Goal: Check status

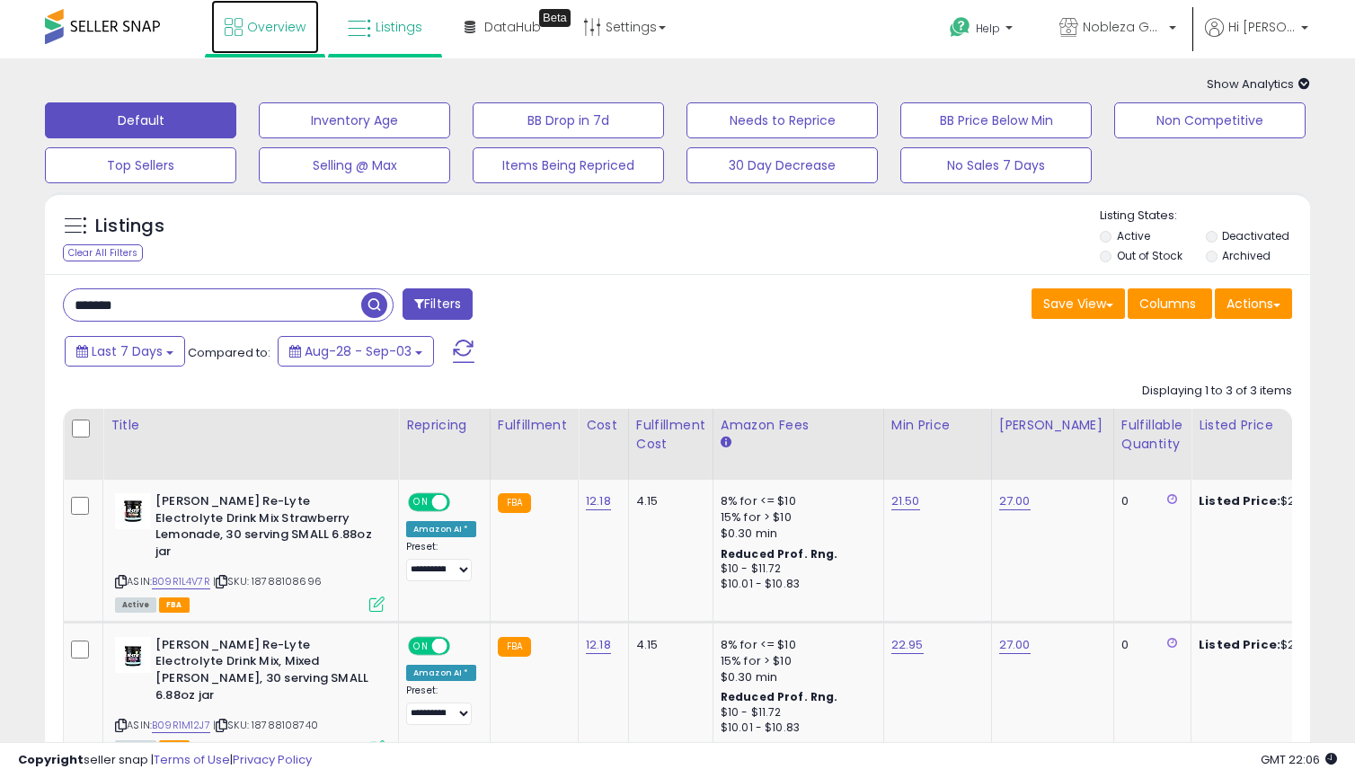
click at [252, 31] on span "Overview" at bounding box center [276, 27] width 58 height 18
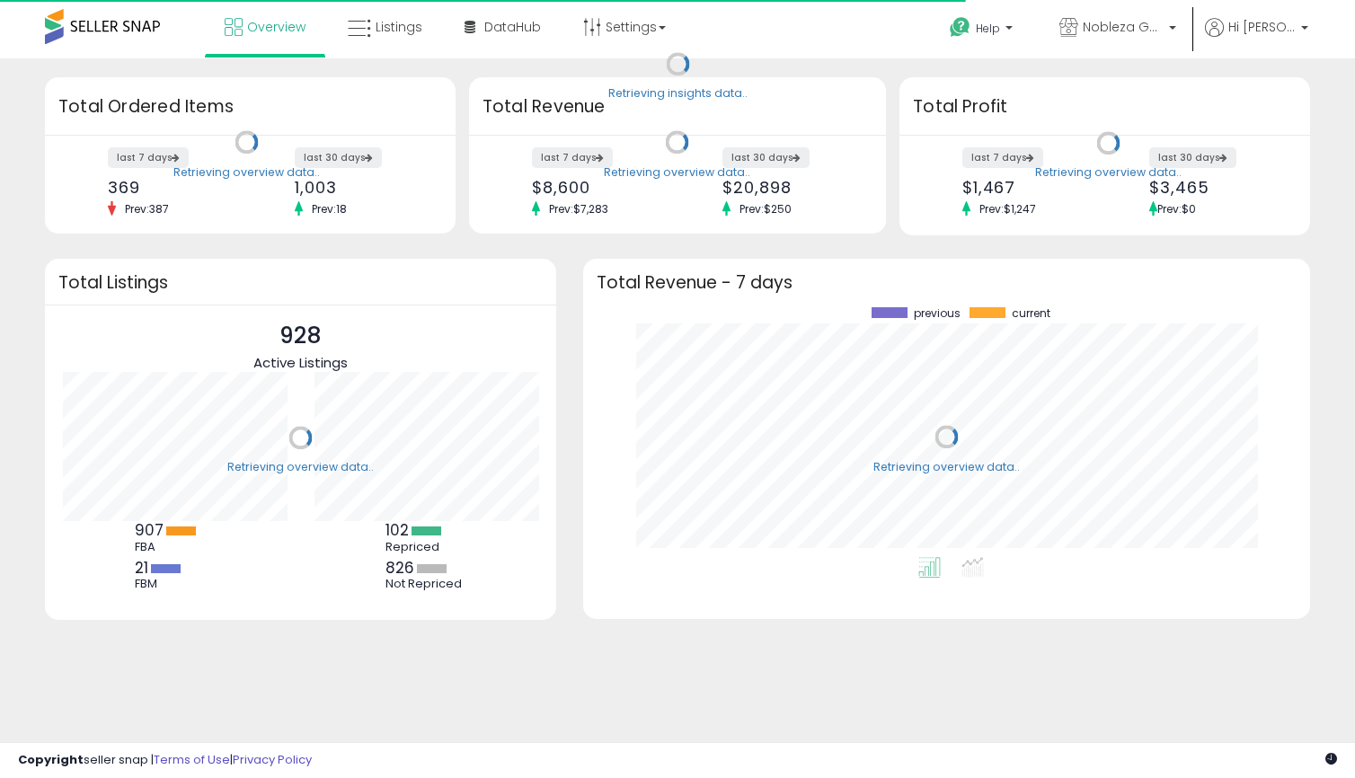
scroll to position [250, 691]
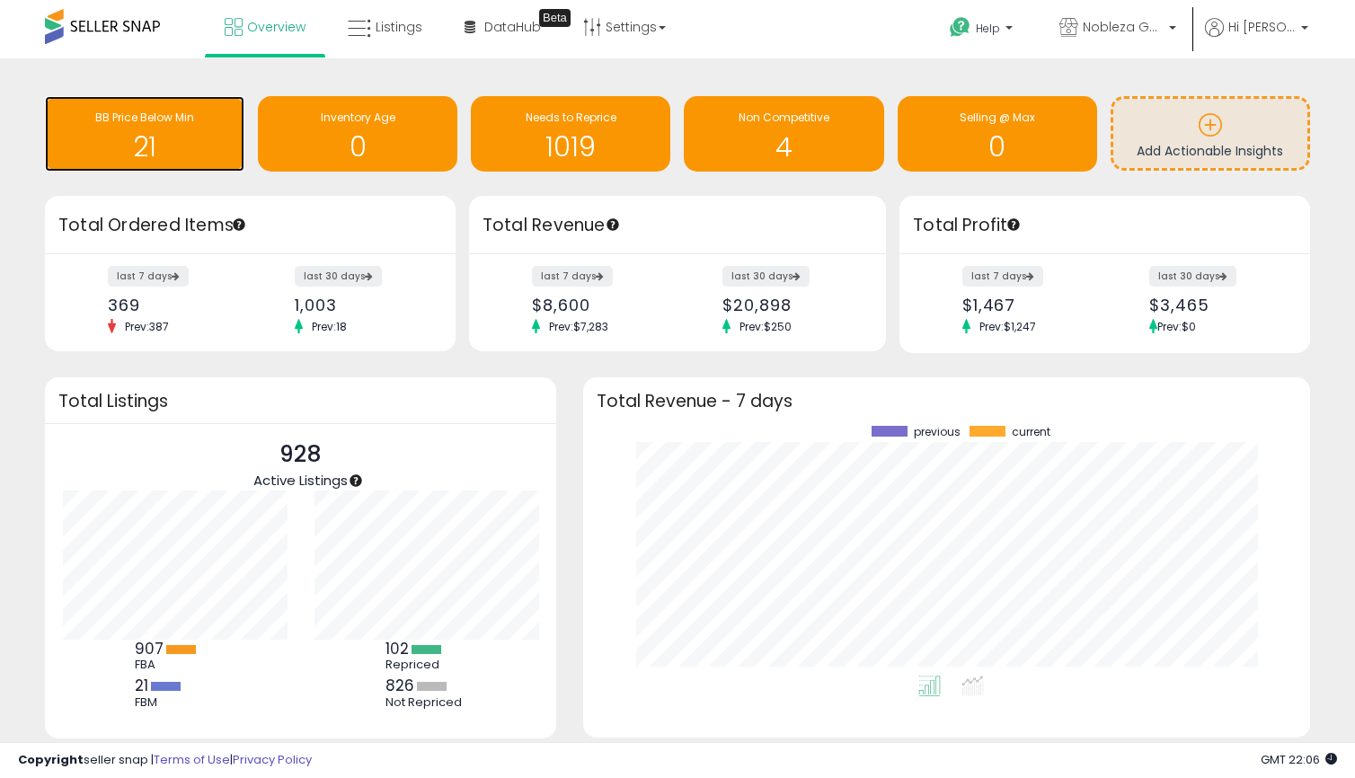
click at [157, 129] on div "21" at bounding box center [144, 136] width 181 height 52
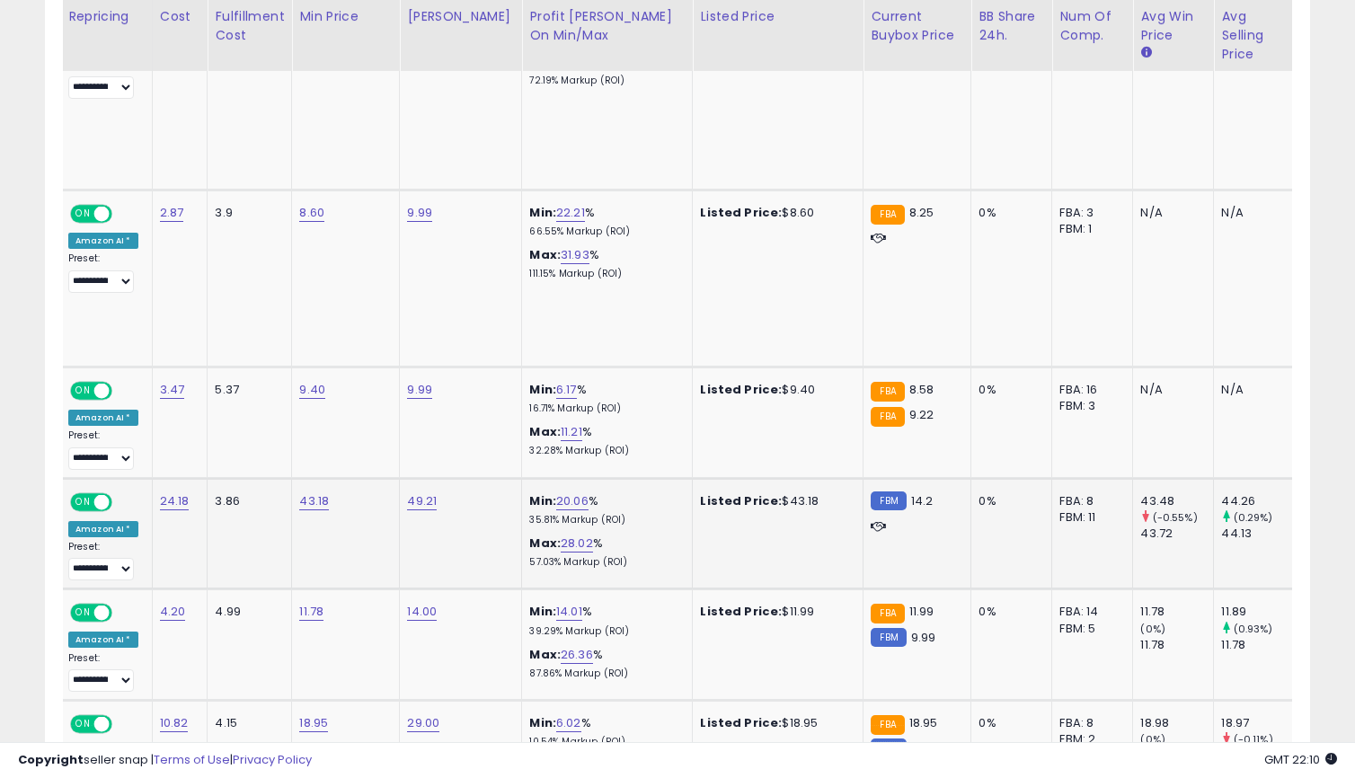
scroll to position [804, 0]
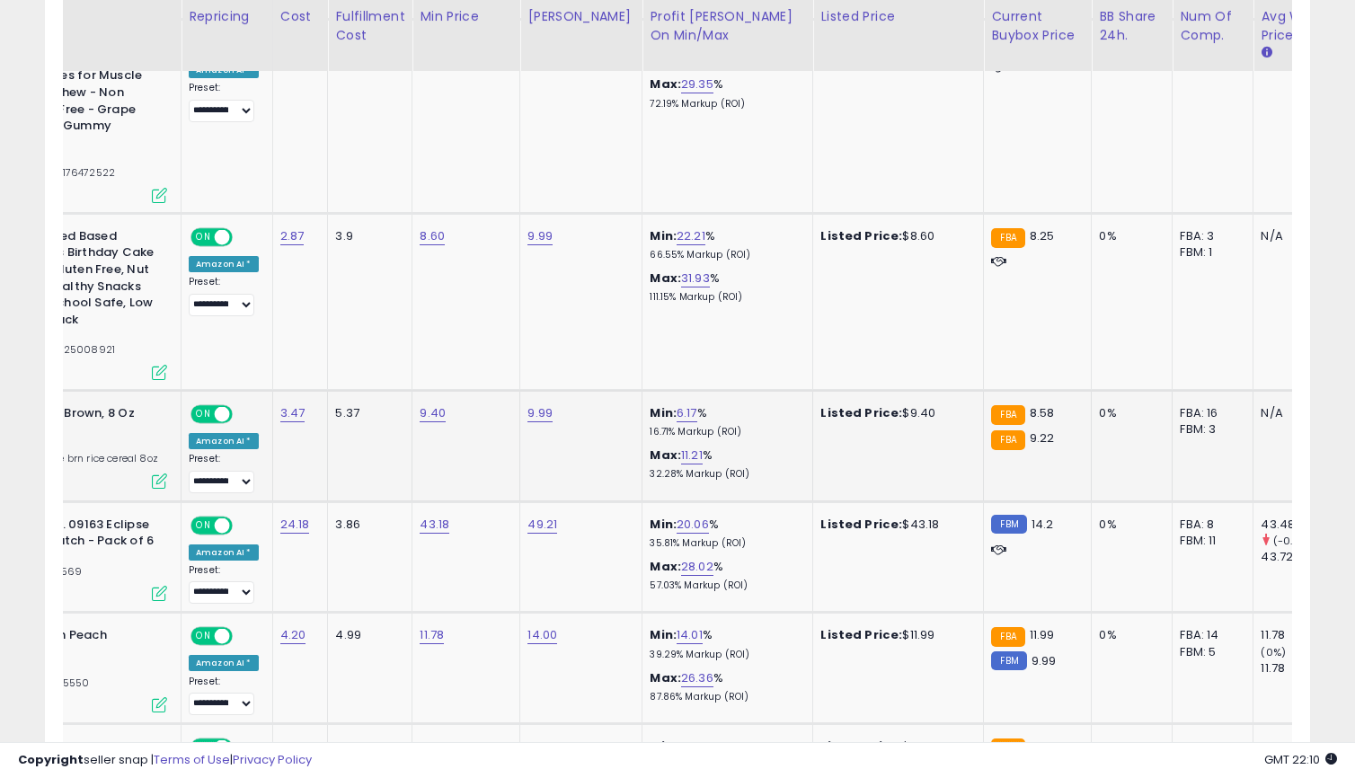
click at [1030, 410] on span "8.58" at bounding box center [1042, 412] width 25 height 17
drag, startPoint x: 1009, startPoint y: 412, endPoint x: 1040, endPoint y: 416, distance: 31.7
click at [1040, 416] on div "FBA 8.58" at bounding box center [1034, 413] width 86 height 16
drag, startPoint x: 1038, startPoint y: 447, endPoint x: 954, endPoint y: 439, distance: 83.9
click at [954, 439] on tr "**********" at bounding box center [853, 445] width 2014 height 111
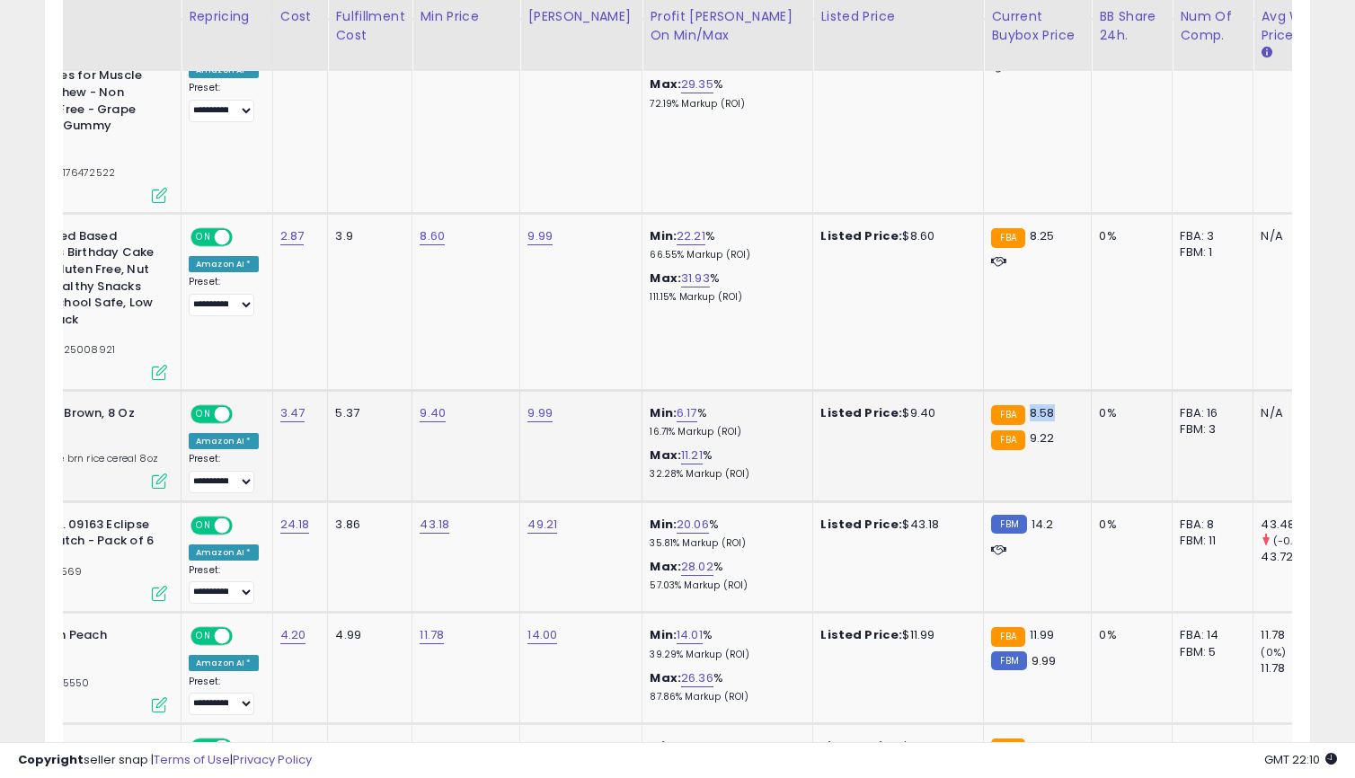
click at [956, 435] on td "Listed Price: $9.40" at bounding box center [898, 445] width 171 height 111
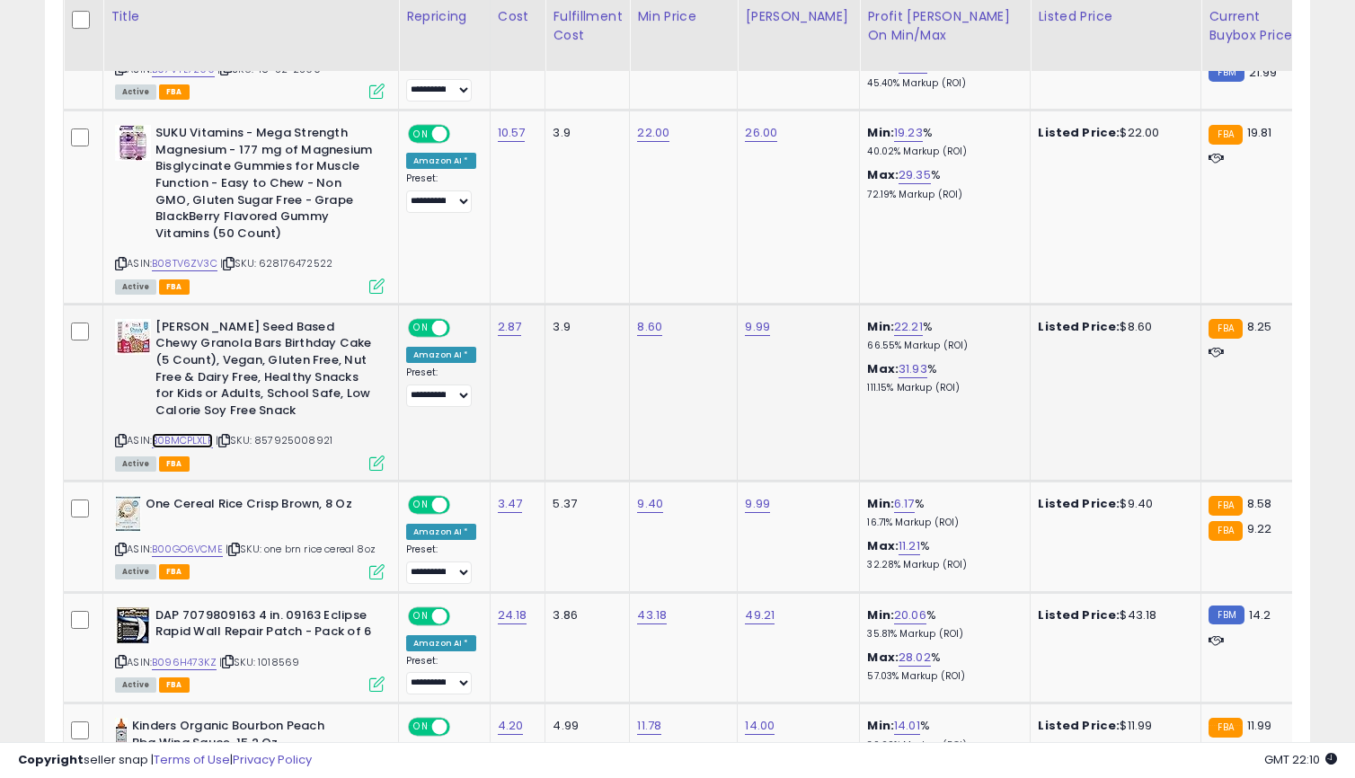
click at [202, 436] on link "B0BMCPLXLP" at bounding box center [182, 440] width 61 height 15
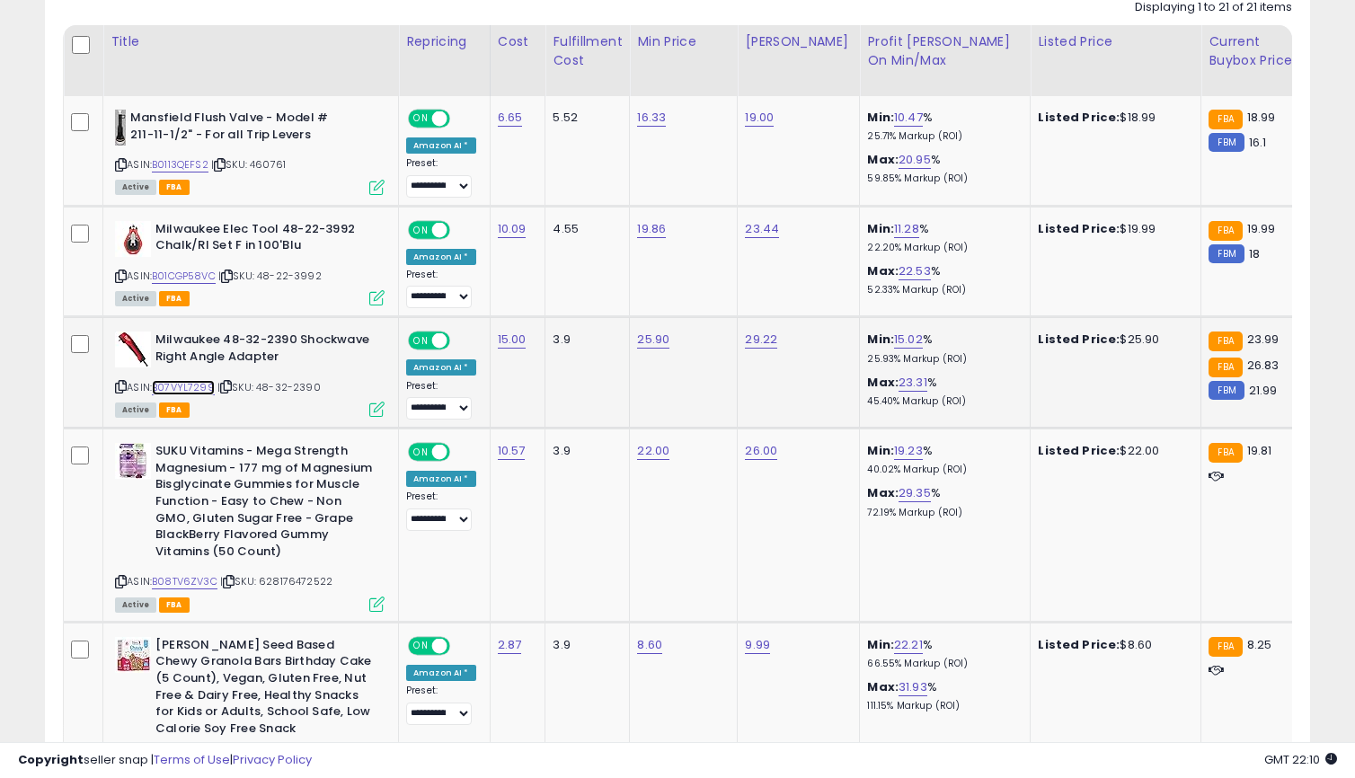
click at [196, 390] on link "B07VYL7299" at bounding box center [183, 387] width 63 height 15
